Goal: Find specific page/section: Find specific page/section

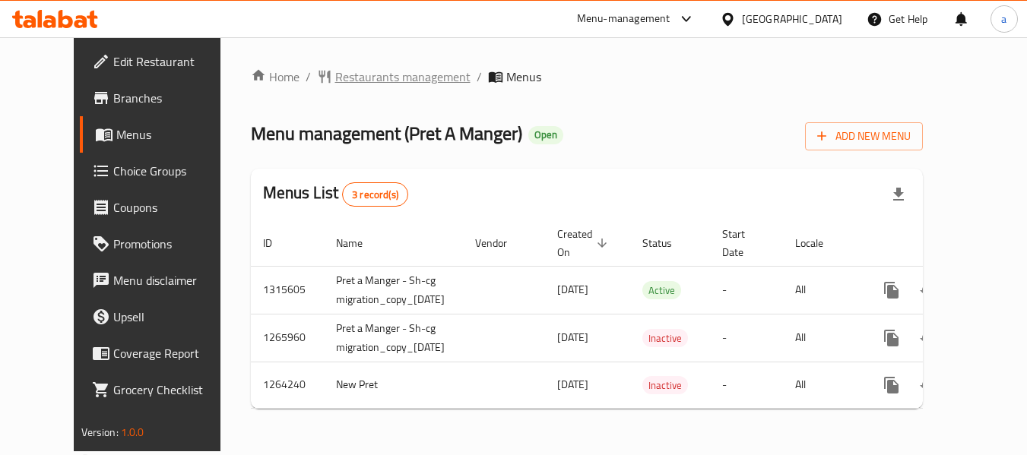
click at [382, 71] on span "Restaurants management" at bounding box center [402, 77] width 135 height 18
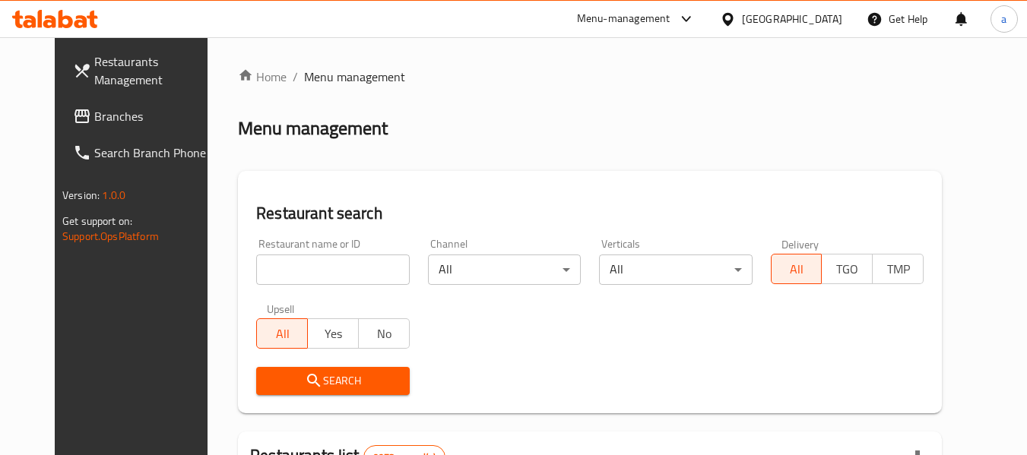
click at [104, 123] on span "Branches" at bounding box center [154, 116] width 120 height 18
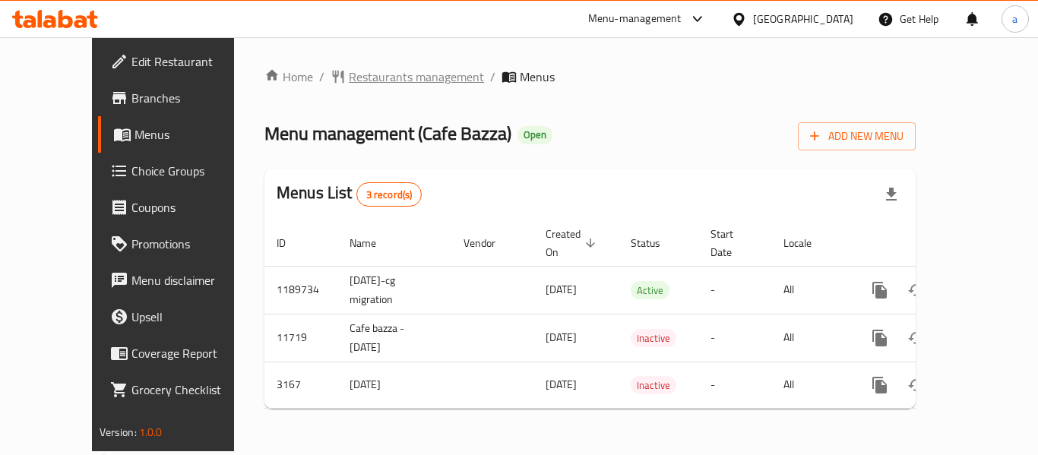
click at [358, 68] on span "Restaurants management" at bounding box center [416, 77] width 135 height 18
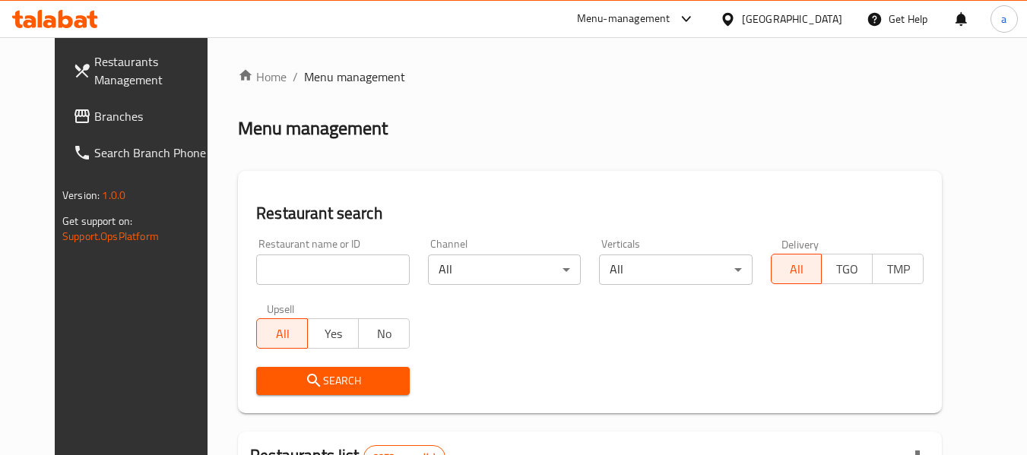
click at [81, 104] on link "Branches" at bounding box center [144, 116] width 166 height 36
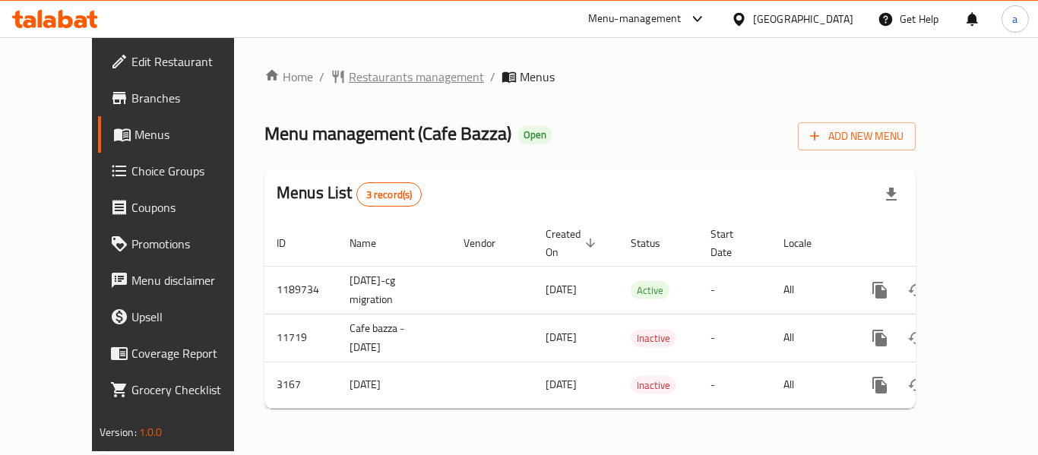
click at [349, 68] on span "Restaurants management" at bounding box center [416, 77] width 135 height 18
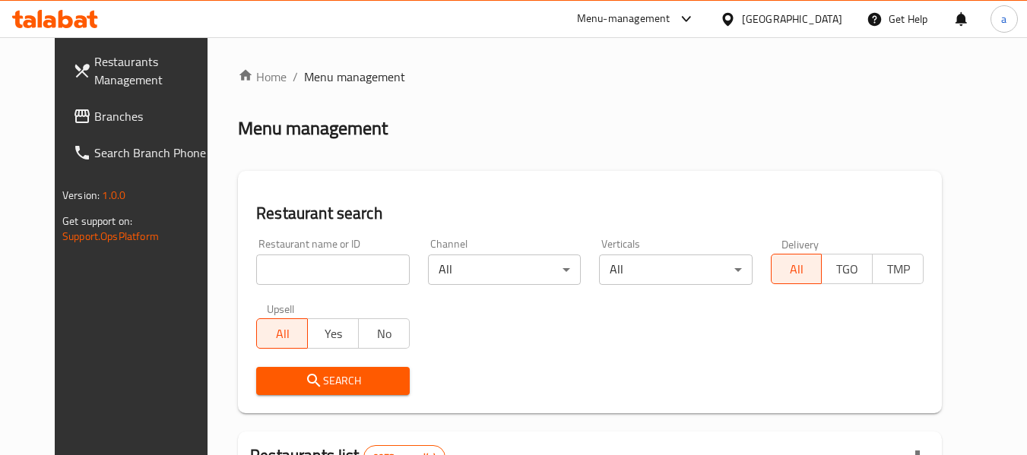
drag, startPoint x: 100, startPoint y: 111, endPoint x: 87, endPoint y: 109, distance: 13.1
click at [100, 111] on span "Branches" at bounding box center [154, 116] width 120 height 18
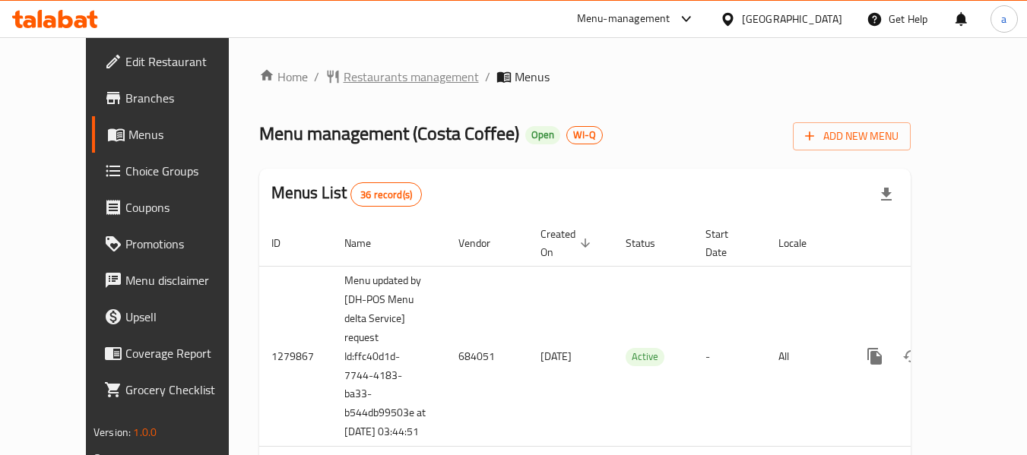
click at [388, 77] on span "Restaurants management" at bounding box center [411, 77] width 135 height 18
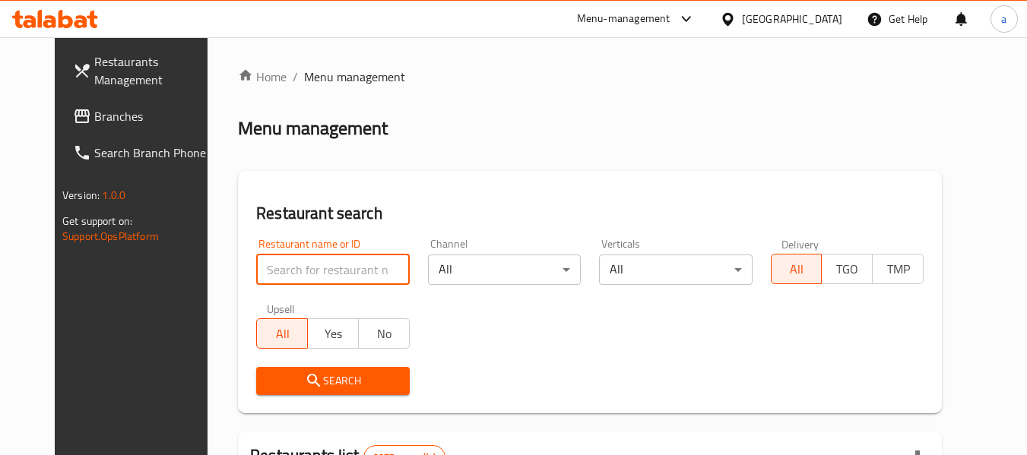
click at [296, 261] on input "search" at bounding box center [332, 270] width 153 height 30
paste input "16128"
type input "16128"
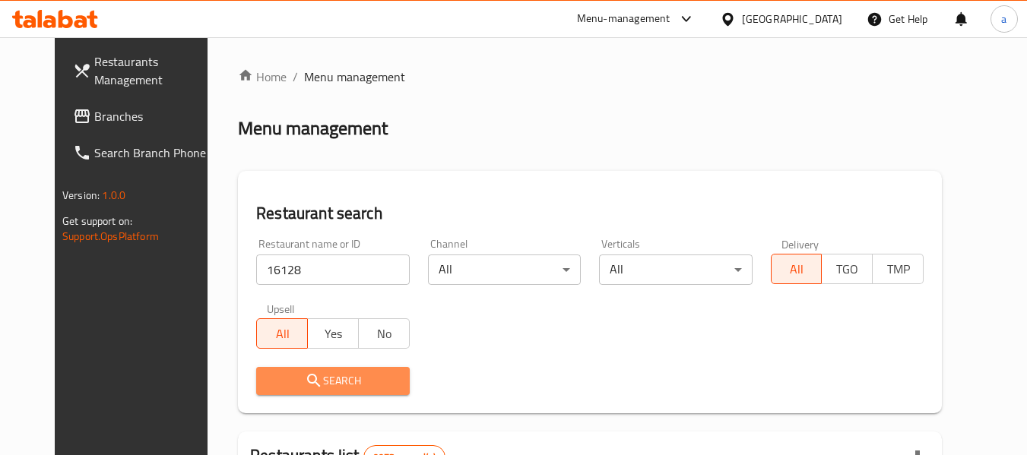
click at [283, 370] on button "Search" at bounding box center [332, 381] width 153 height 28
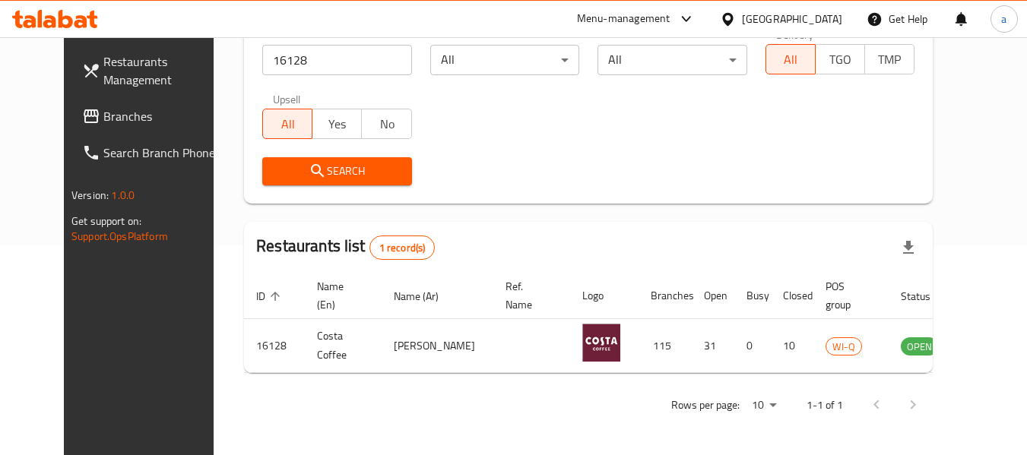
scroll to position [210, 0]
click at [103, 107] on span "Branches" at bounding box center [163, 116] width 120 height 18
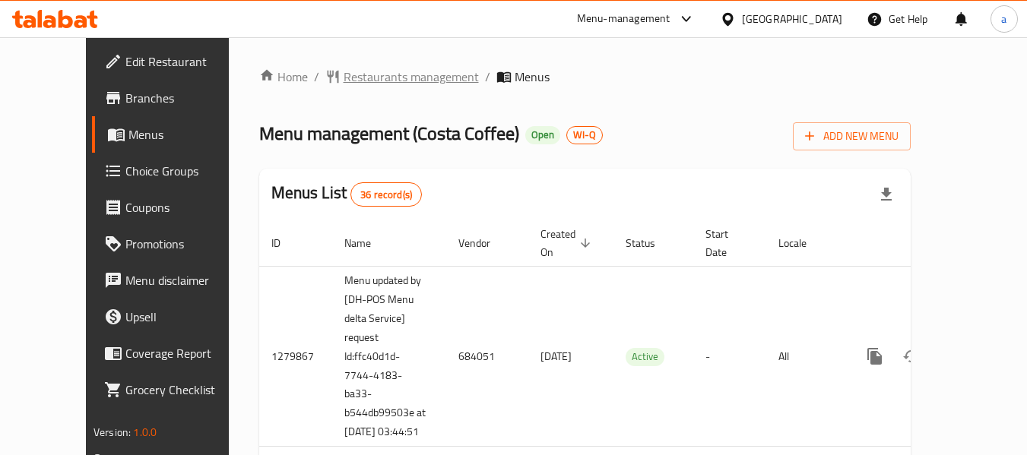
click at [390, 75] on span "Restaurants management" at bounding box center [411, 77] width 135 height 18
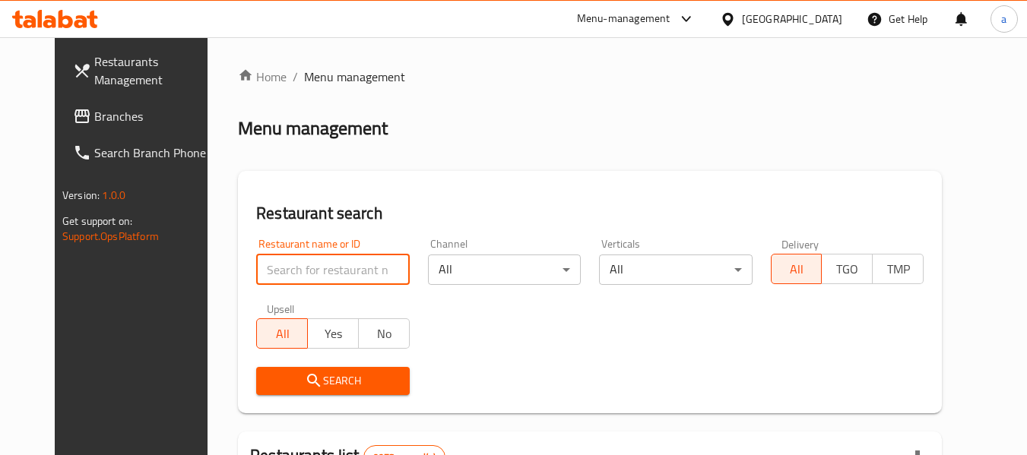
click at [256, 284] on input "search" at bounding box center [332, 270] width 153 height 30
paste input "16128"
type input "16128"
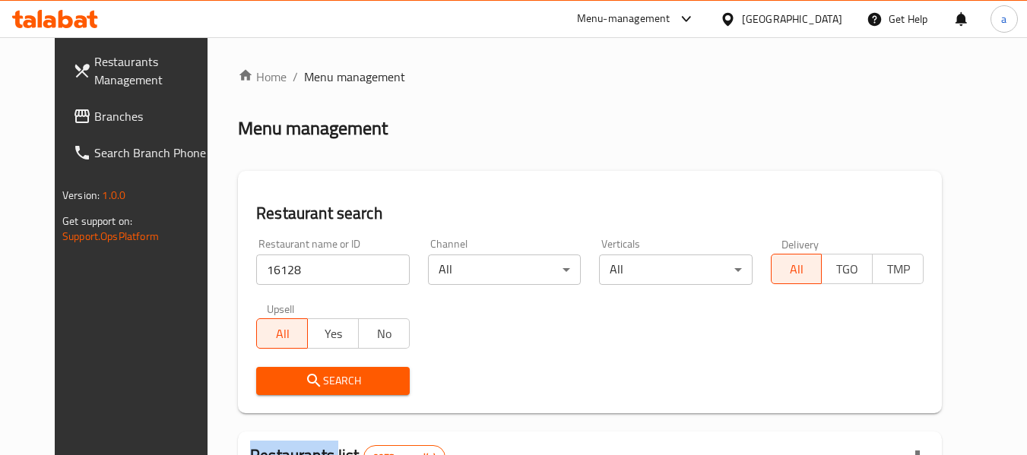
click at [279, 365] on div "Search" at bounding box center [332, 381] width 171 height 46
click at [279, 376] on span "Search" at bounding box center [332, 381] width 128 height 19
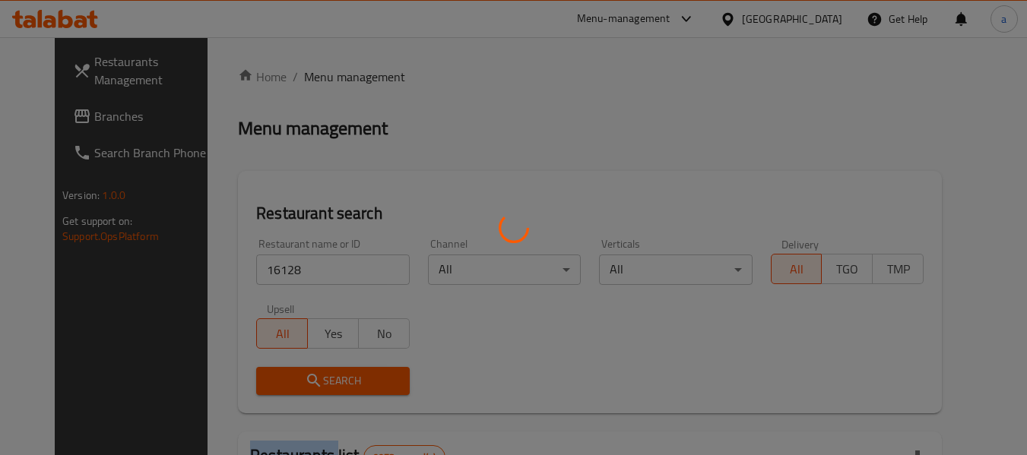
click at [279, 376] on div at bounding box center [513, 227] width 1027 height 455
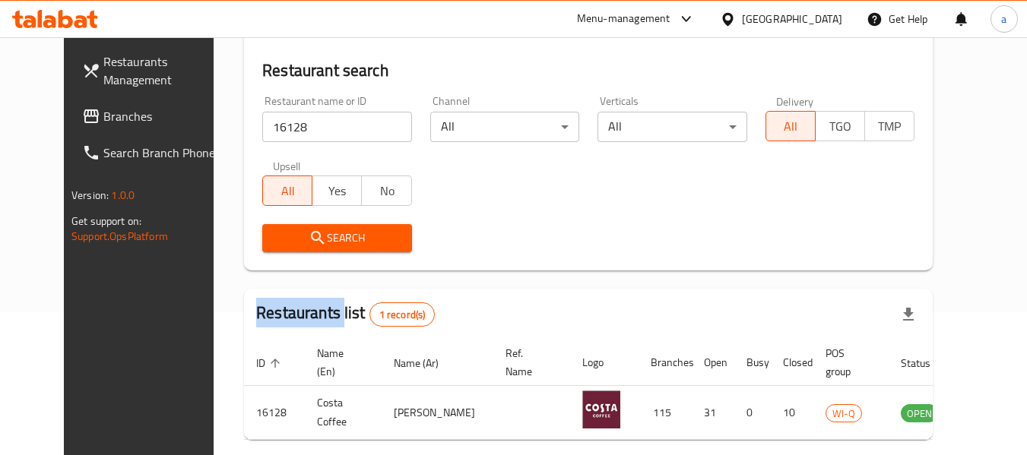
scroll to position [185, 0]
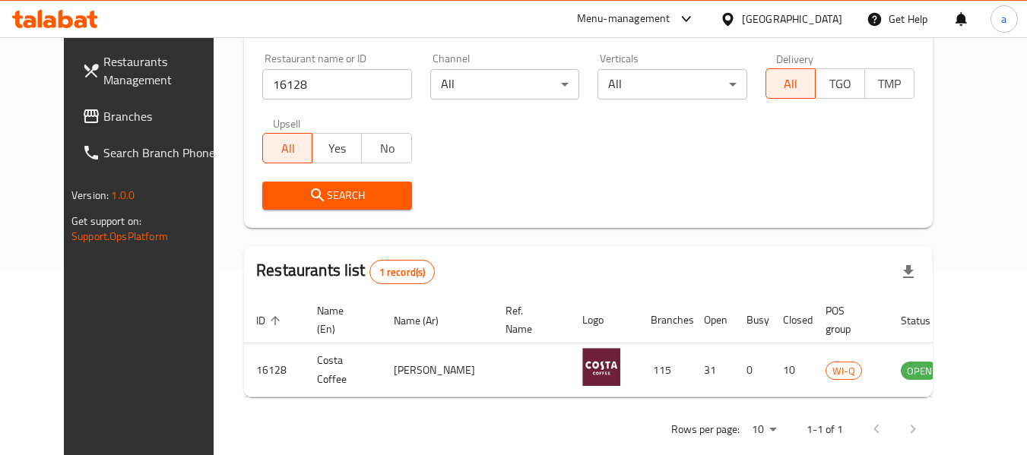
click at [594, 170] on div "Restaurant name or ID 16128 Restaurant name or ID Channel All ​ Verticals All ​…" at bounding box center [588, 131] width 671 height 175
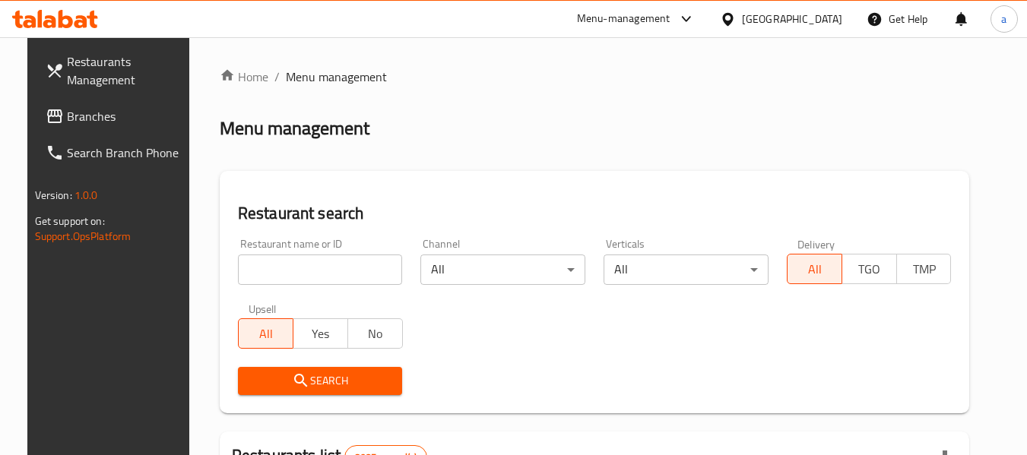
click at [71, 123] on span "Branches" at bounding box center [127, 116] width 120 height 18
